Goal: Navigation & Orientation: Find specific page/section

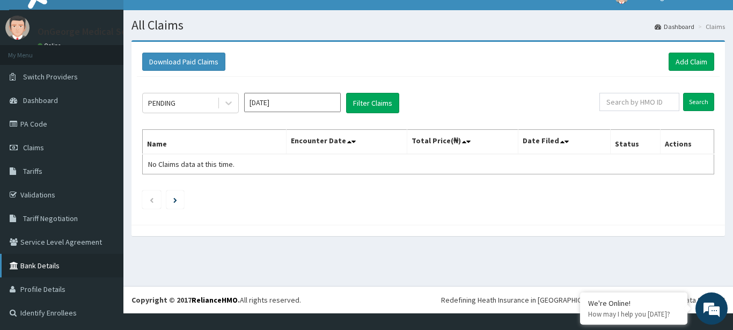
click at [36, 269] on link "Bank Details" at bounding box center [61, 266] width 123 height 24
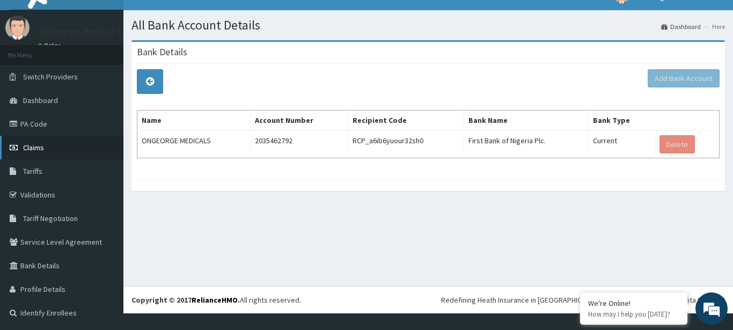
click at [31, 145] on span "Claims" at bounding box center [33, 148] width 21 height 10
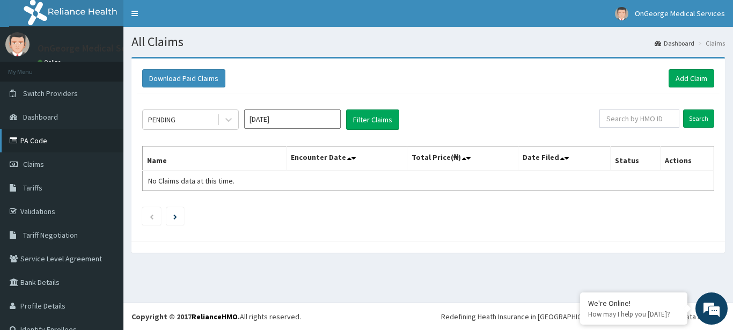
click at [30, 137] on link "PA Code" at bounding box center [61, 141] width 123 height 24
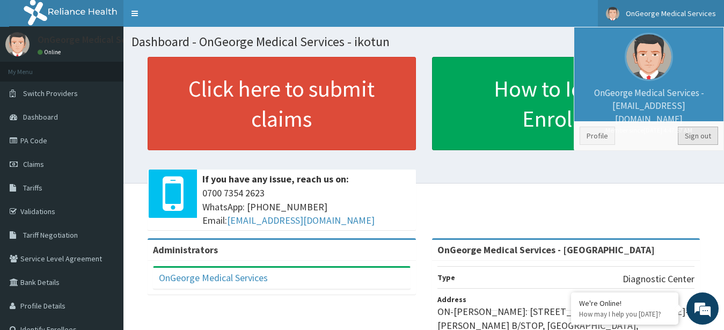
click at [699, 136] on link "Sign out" at bounding box center [698, 136] width 40 height 18
